Goal: Information Seeking & Learning: Find contact information

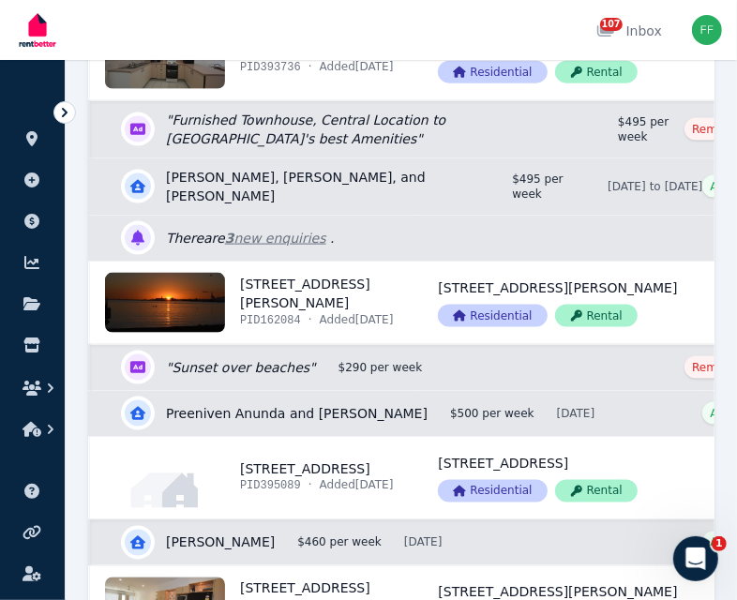
scroll to position [1219, 0]
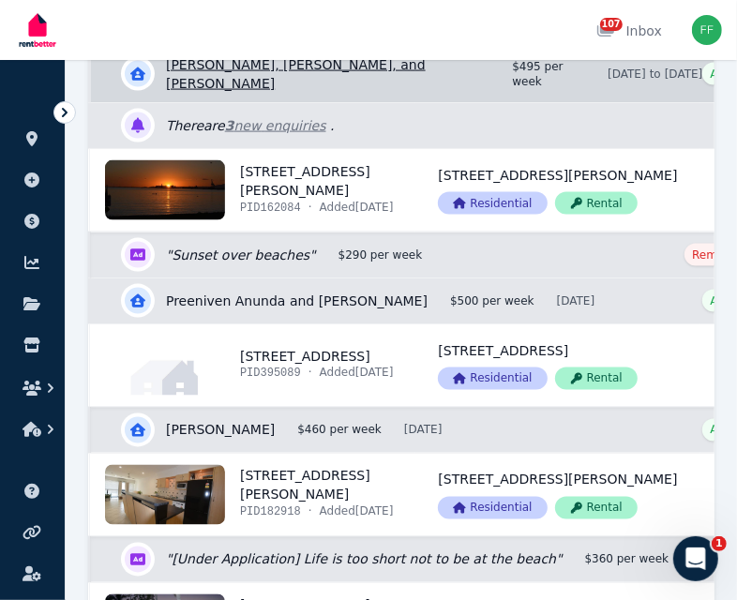
click at [251, 102] on link "View details for [PERSON_NAME], [PERSON_NAME], and [PERSON_NAME]" at bounding box center [448, 74] width 714 height 56
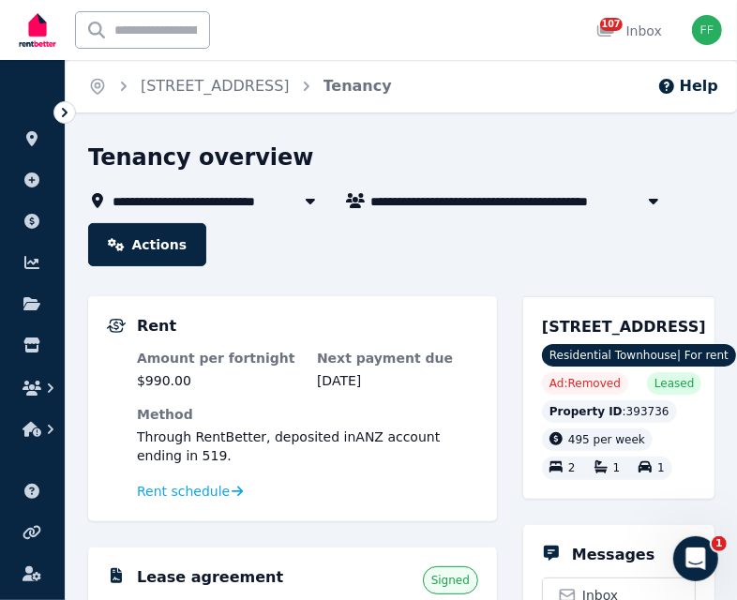
click at [588, 314] on div "[STREET_ADDRESS] Residential Townhouse | For rent Ad: Removed Leased Property I…" at bounding box center [618, 397] width 191 height 203
click at [584, 336] on span "[STREET_ADDRESS]" at bounding box center [624, 327] width 164 height 18
click at [651, 195] on icon "button" at bounding box center [653, 200] width 19 height 15
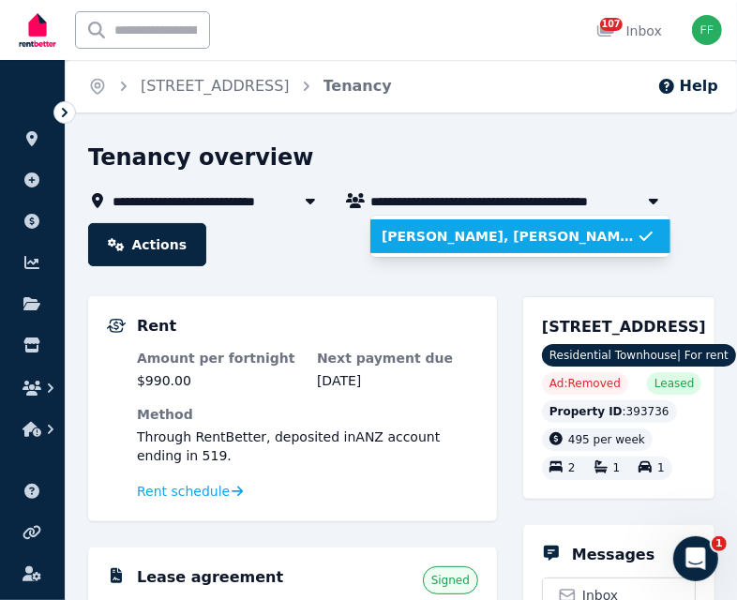
click at [521, 231] on span "[PERSON_NAME], [PERSON_NAME], and [PERSON_NAME]" at bounding box center [509, 236] width 255 height 19
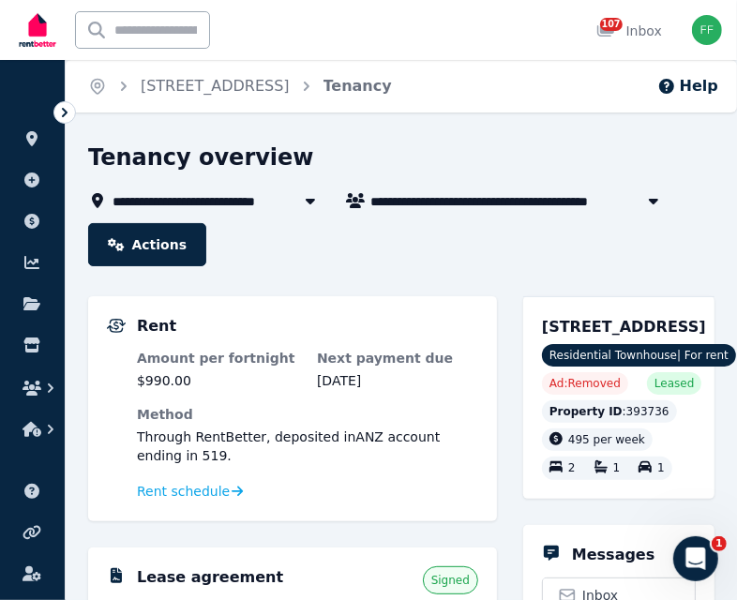
click at [490, 202] on span "[PERSON_NAME], [PERSON_NAME], and [PERSON_NAME]" at bounding box center [520, 200] width 300 height 23
type input "**********"
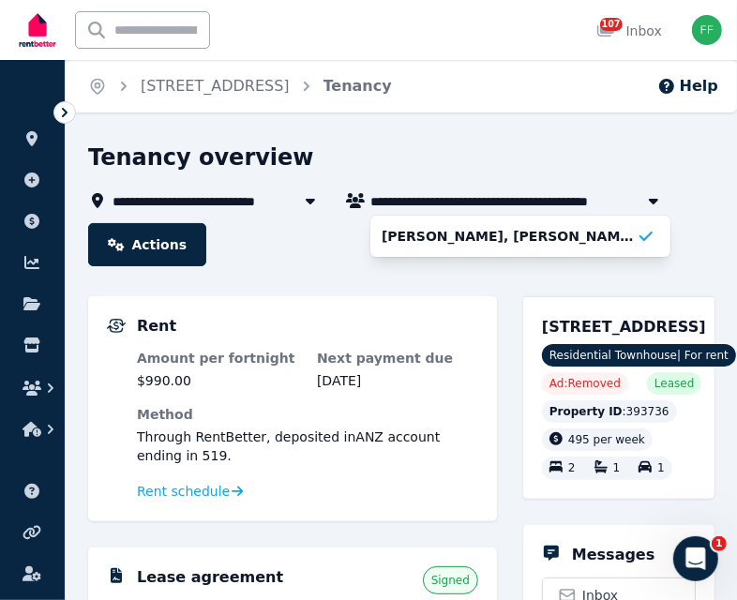
click at [323, 250] on header "**********" at bounding box center [401, 205] width 626 height 124
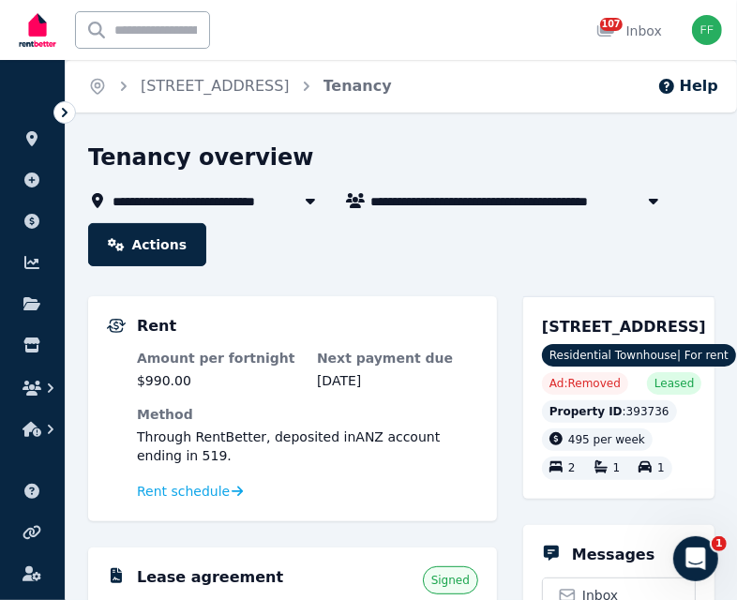
click at [184, 201] on span "[STREET_ADDRESS]" at bounding box center [195, 200] width 164 height 23
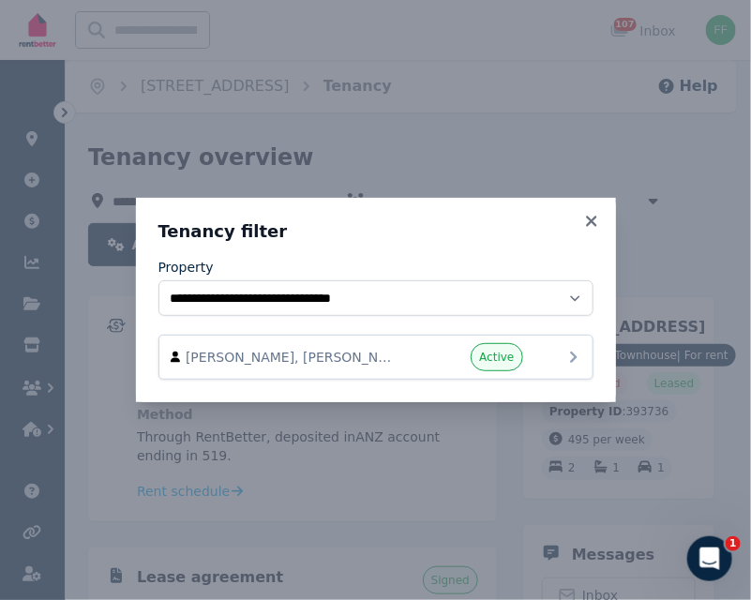
click at [571, 358] on icon at bounding box center [574, 357] width 23 height 23
click at [494, 358] on span "Active" at bounding box center [496, 357] width 35 height 15
click at [493, 358] on span "Active" at bounding box center [496, 357] width 35 height 15
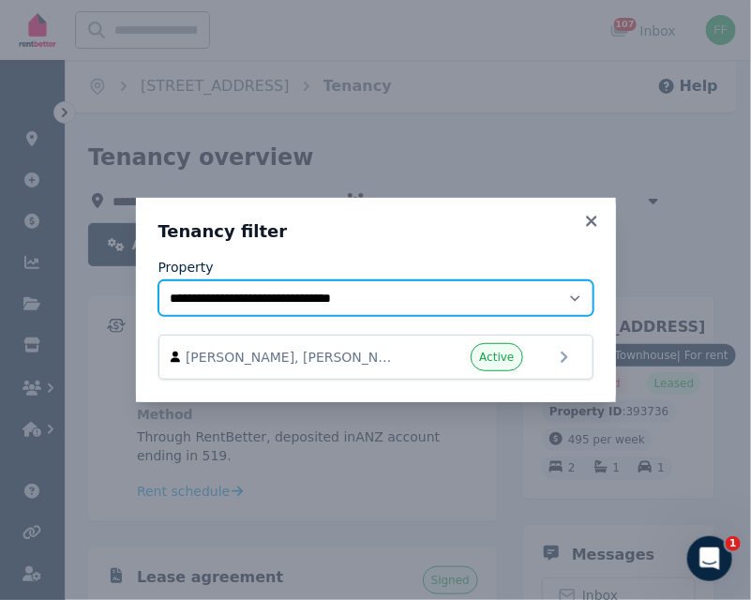
click at [571, 301] on select "**********" at bounding box center [375, 298] width 435 height 36
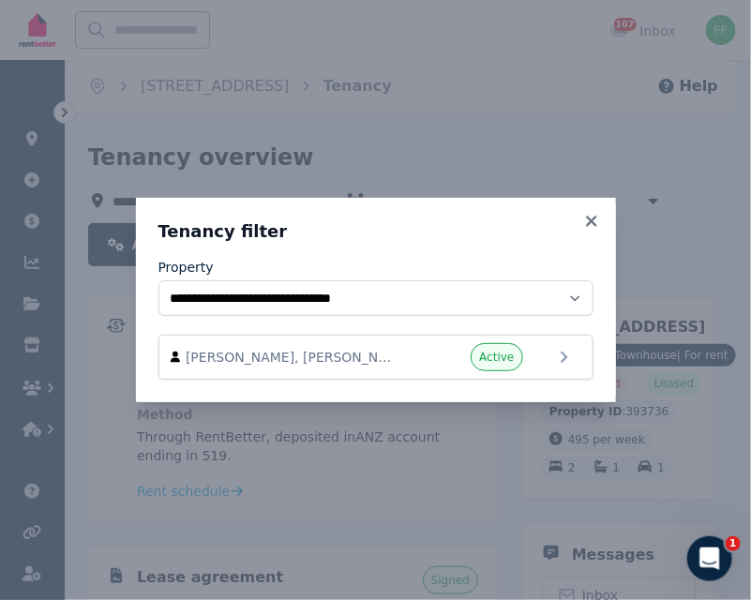
click at [717, 267] on div "**********" at bounding box center [375, 300] width 751 height 600
click at [587, 223] on icon at bounding box center [591, 221] width 19 height 17
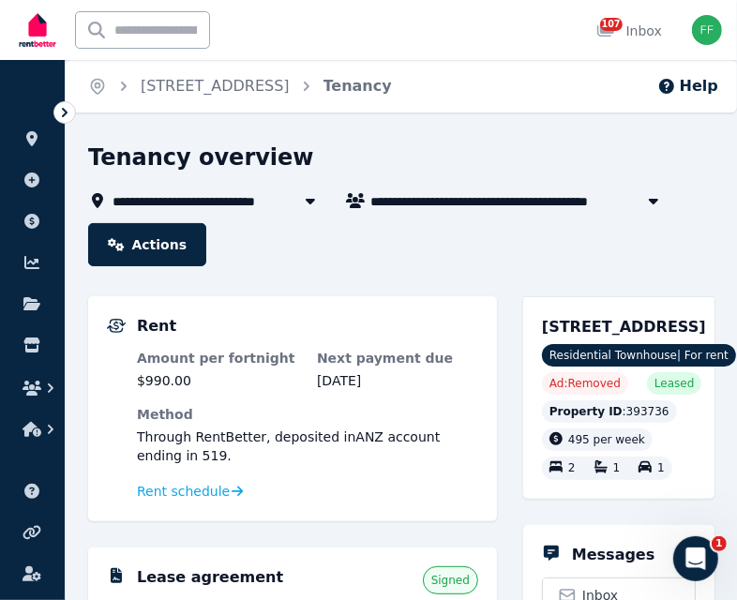
click at [642, 367] on span "Residential Townhouse | For rent" at bounding box center [639, 355] width 194 height 23
click at [392, 97] on span "Tenancy" at bounding box center [357, 86] width 68 height 23
click at [156, 248] on link "Actions" at bounding box center [147, 244] width 118 height 43
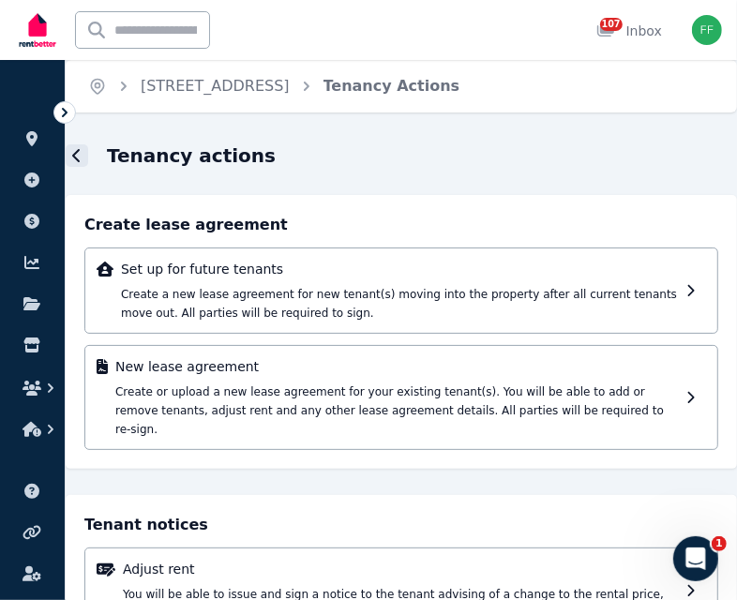
click at [79, 154] on icon at bounding box center [76, 155] width 9 height 15
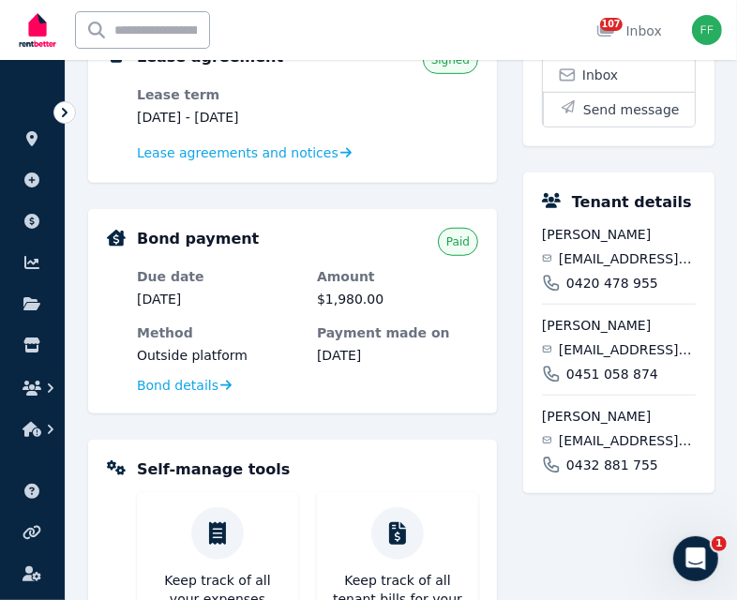
scroll to position [563, 0]
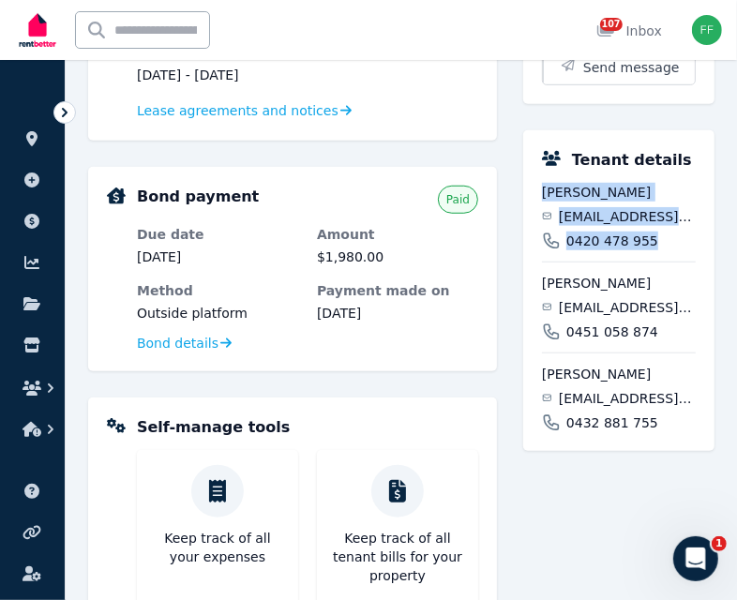
drag, startPoint x: 541, startPoint y: 233, endPoint x: 670, endPoint y: 282, distance: 138.6
click at [670, 282] on div "Tenant details [PERSON_NAME] [EMAIL_ADDRESS][DOMAIN_NAME] 0420 478 955 [PERSON_…" at bounding box center [618, 290] width 191 height 321
copy div "[PERSON_NAME] [EMAIL_ADDRESS][DOMAIN_NAME] 0420 478 955"
